Goal: Information Seeking & Learning: Learn about a topic

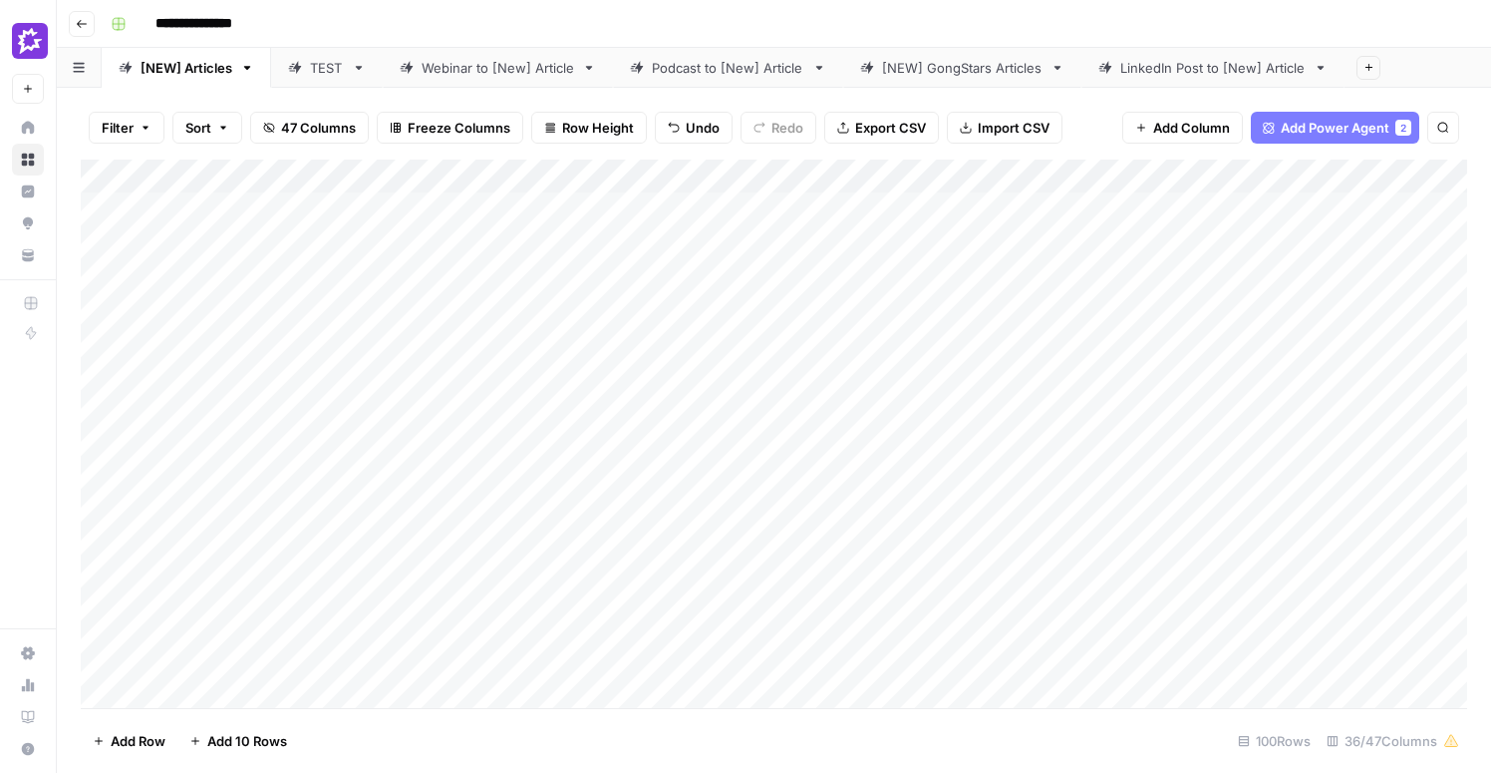
click at [427, 462] on div "Add Column" at bounding box center [774, 434] width 1387 height 548
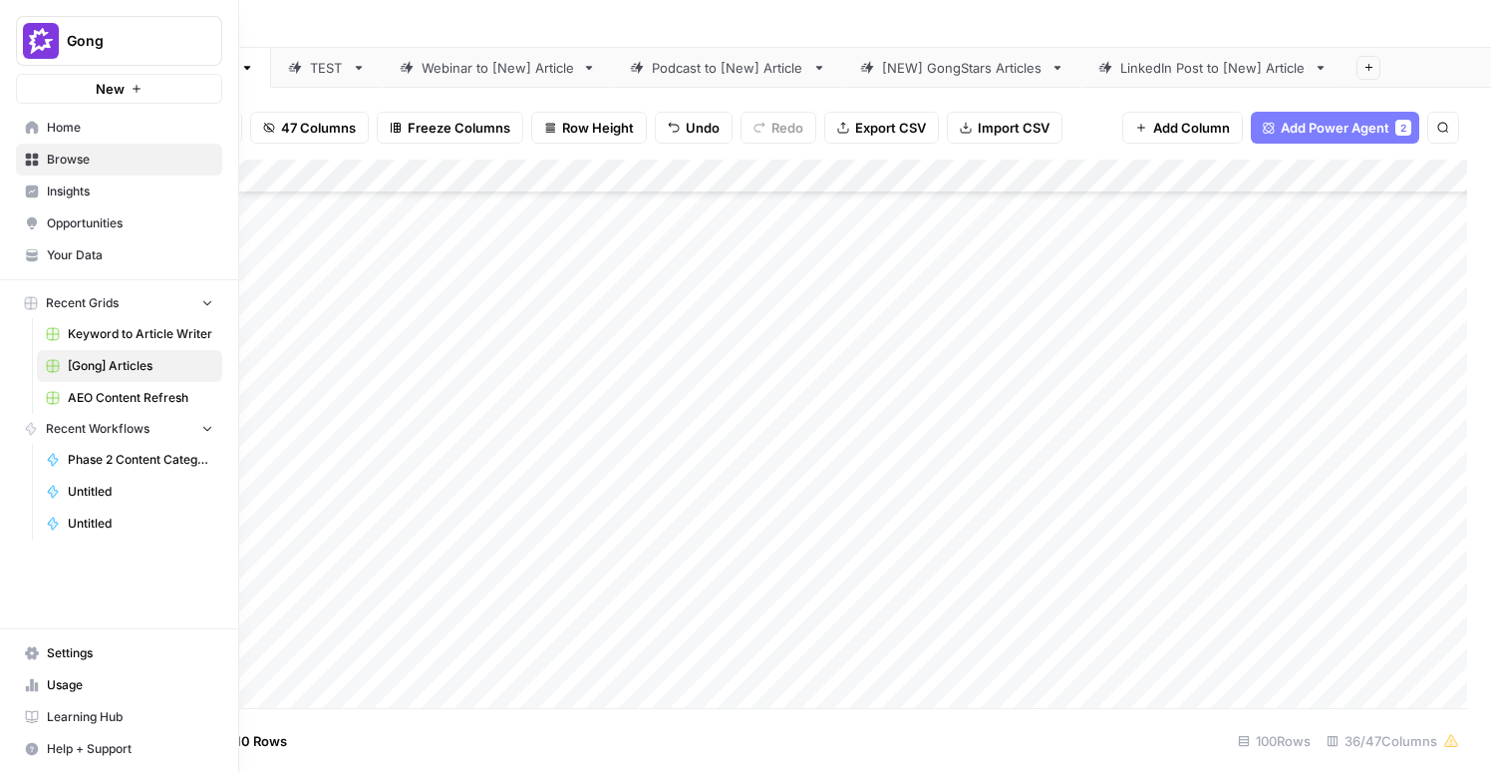
click at [73, 202] on link "Insights" at bounding box center [119, 191] width 206 height 32
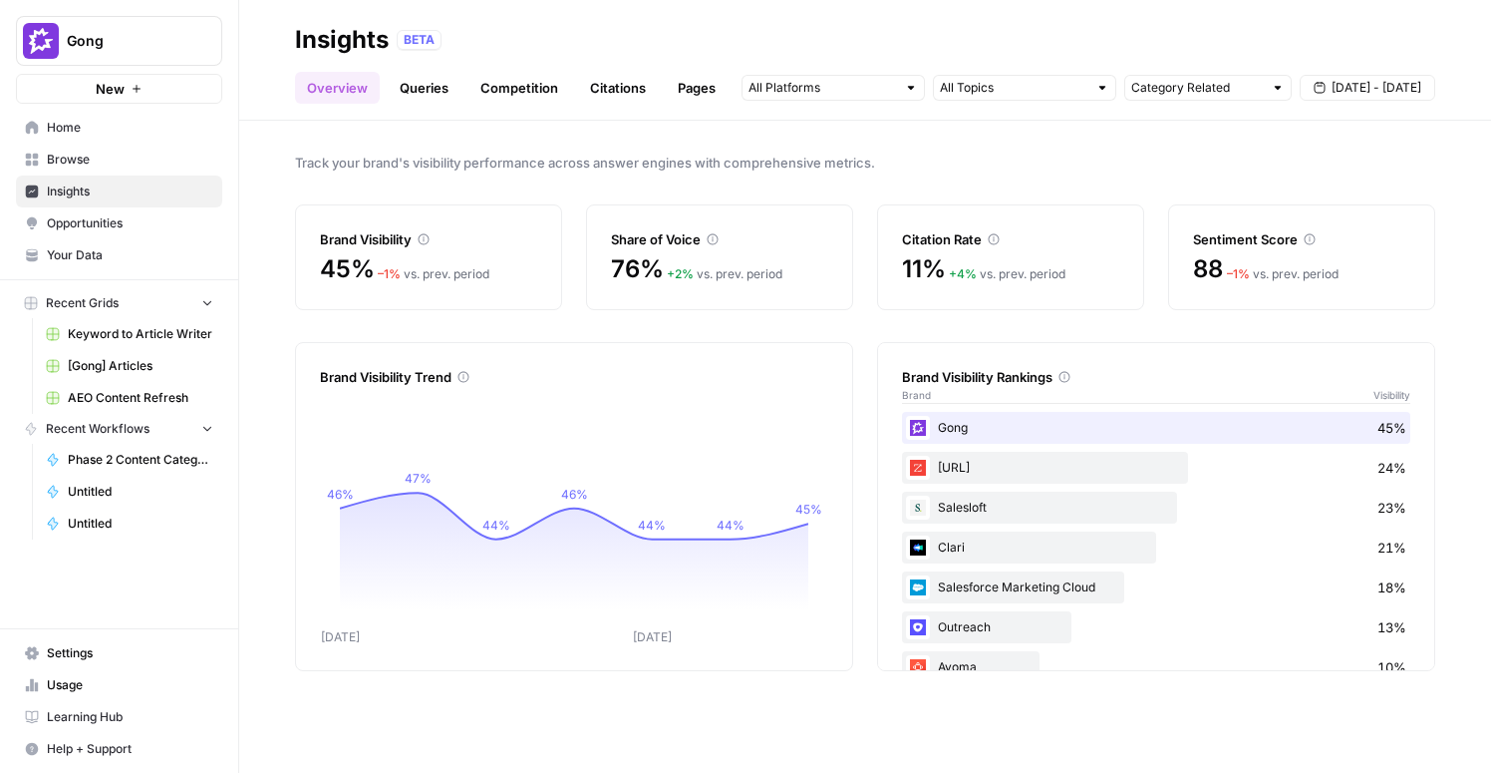
click at [446, 86] on link "Queries" at bounding box center [424, 88] width 73 height 32
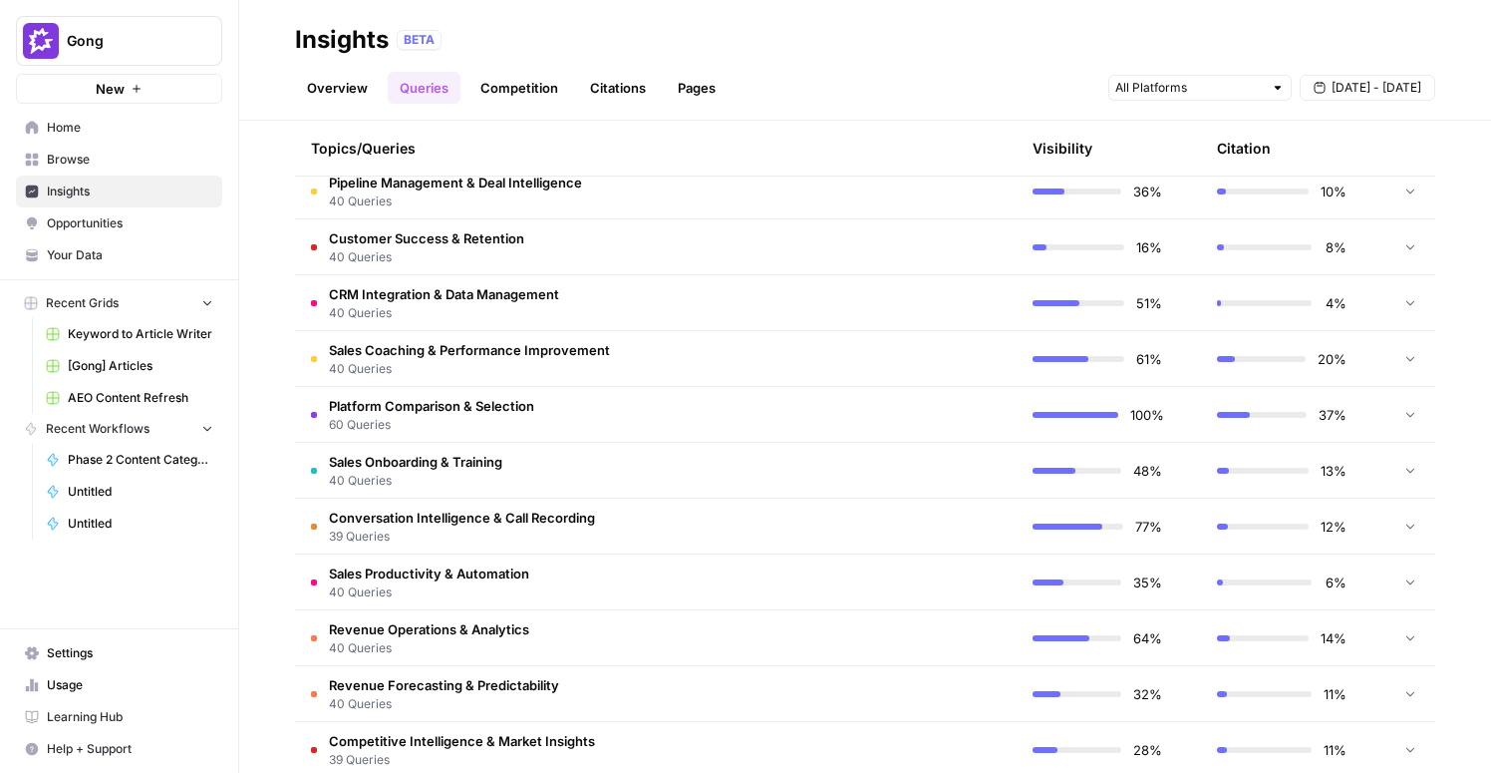
scroll to position [485, 0]
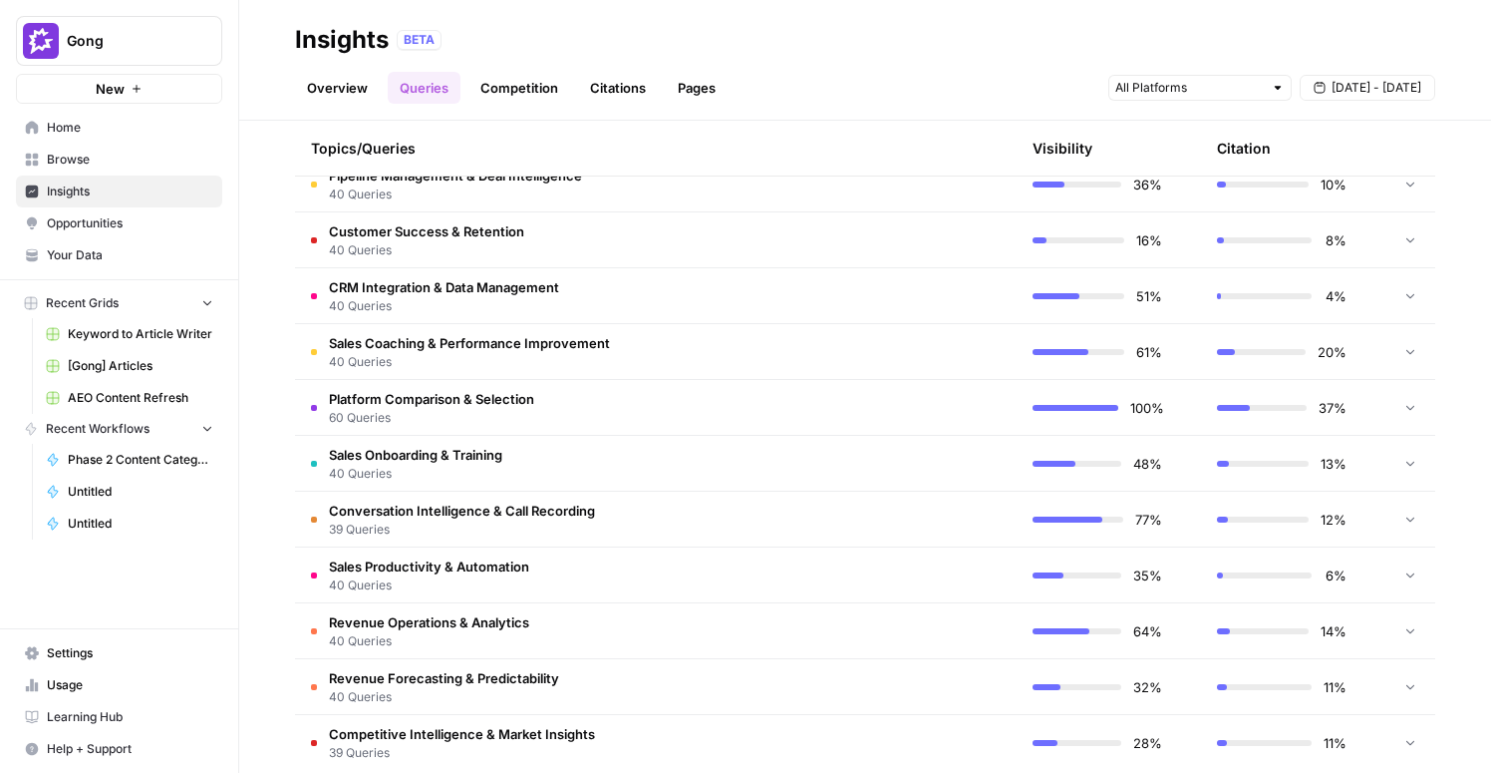
click at [430, 225] on span "Customer Success & Retention" at bounding box center [426, 231] width 195 height 20
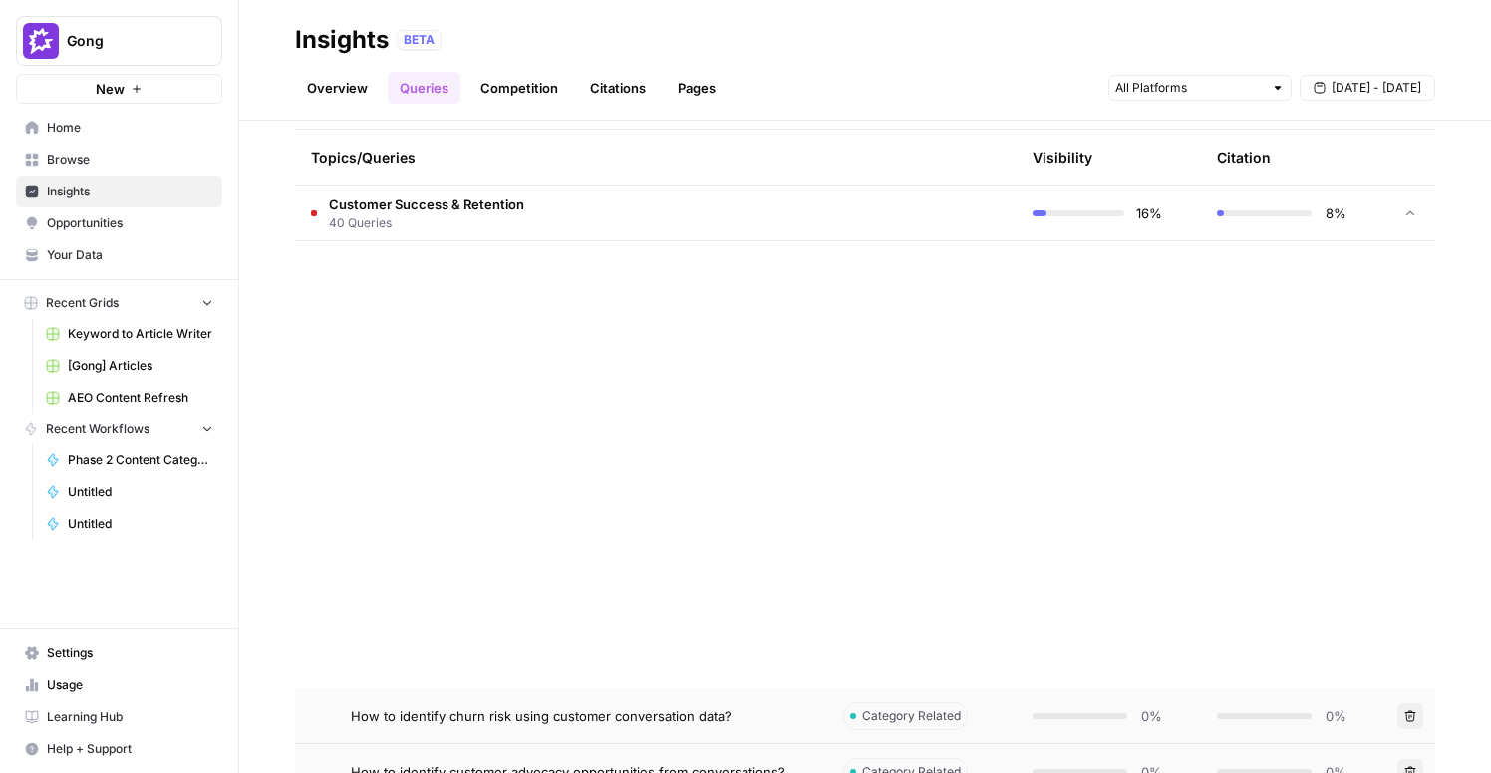
scroll to position [0, 0]
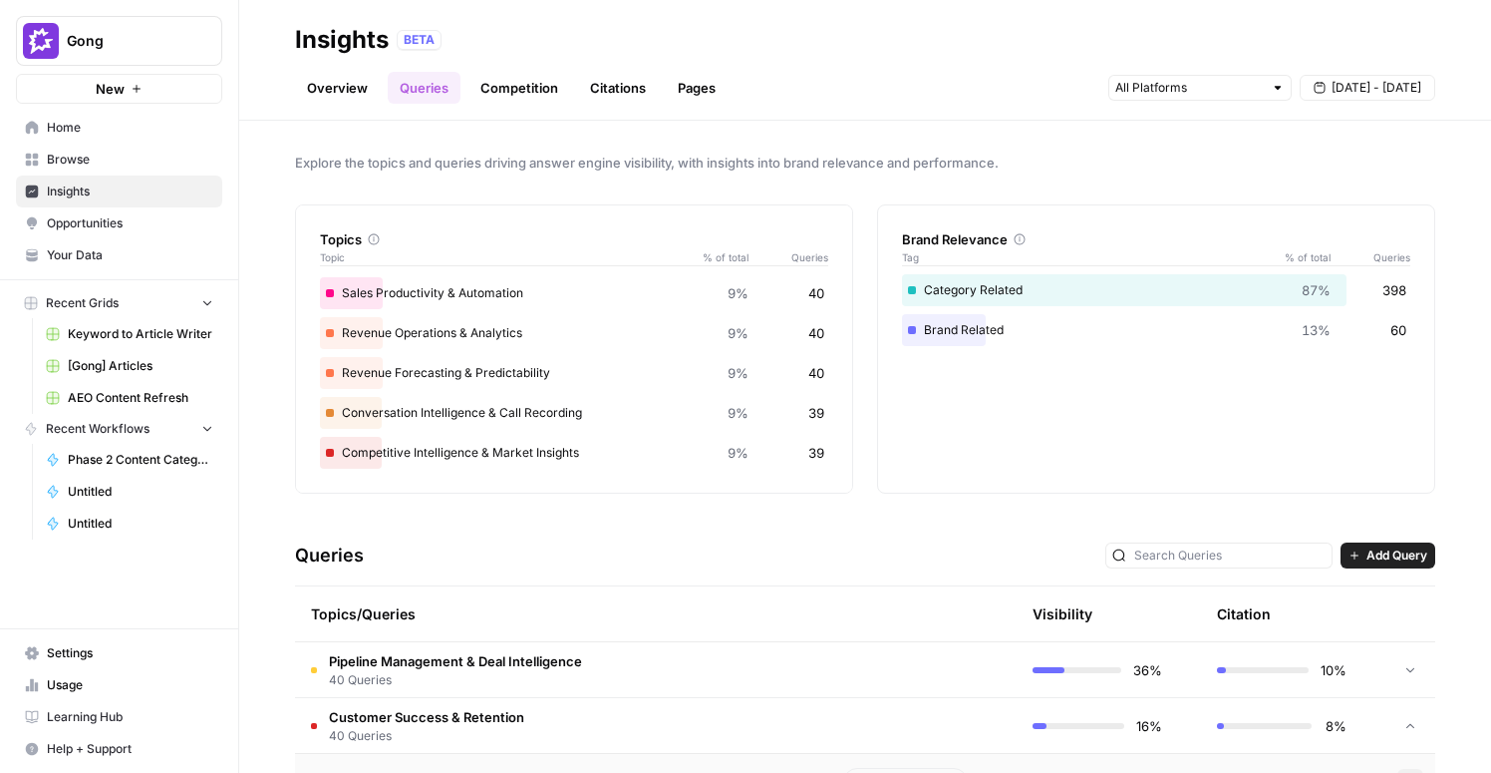
click at [59, 214] on span "Opportunities" at bounding box center [130, 223] width 166 height 18
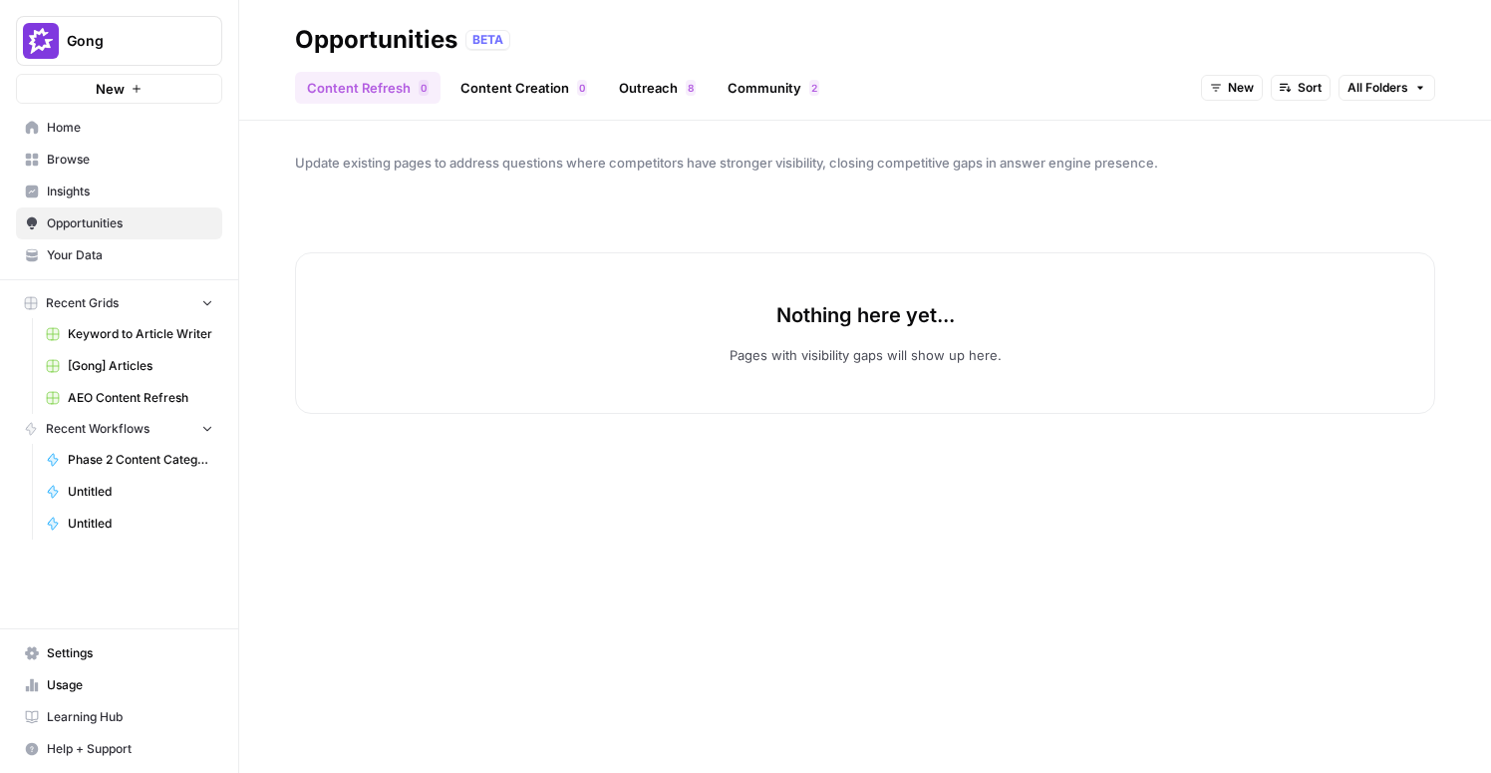
click at [395, 85] on link "Content Refresh 0" at bounding box center [368, 88] width 146 height 32
click at [529, 91] on link "Content Creation 0" at bounding box center [524, 88] width 151 height 32
click at [385, 91] on link "Content Refresh 0" at bounding box center [368, 88] width 146 height 32
click at [82, 201] on link "Insights" at bounding box center [119, 191] width 206 height 32
